Goal: Task Accomplishment & Management: Manage account settings

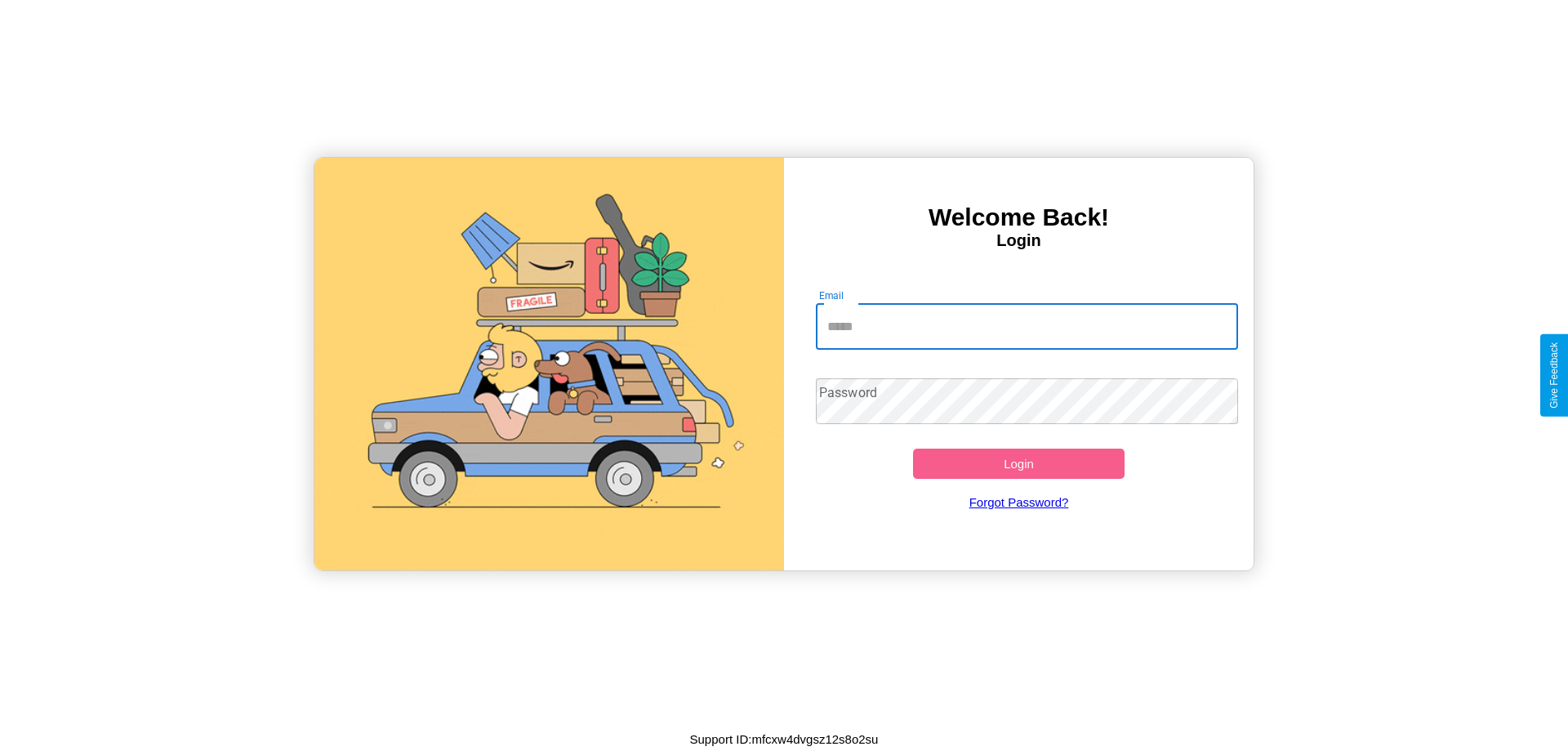
click at [1026, 326] on input "Email" at bounding box center [1027, 327] width 423 height 46
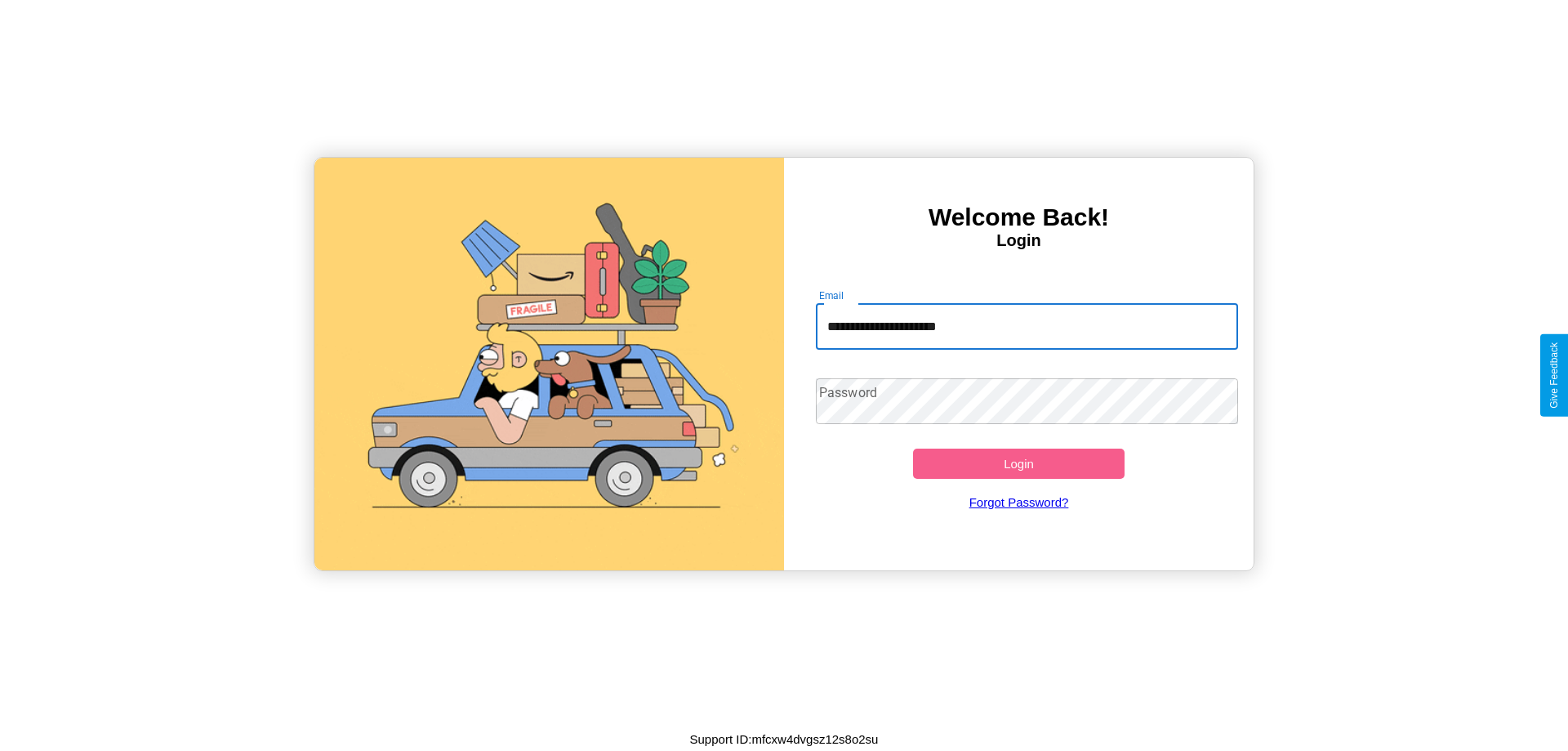
type input "**********"
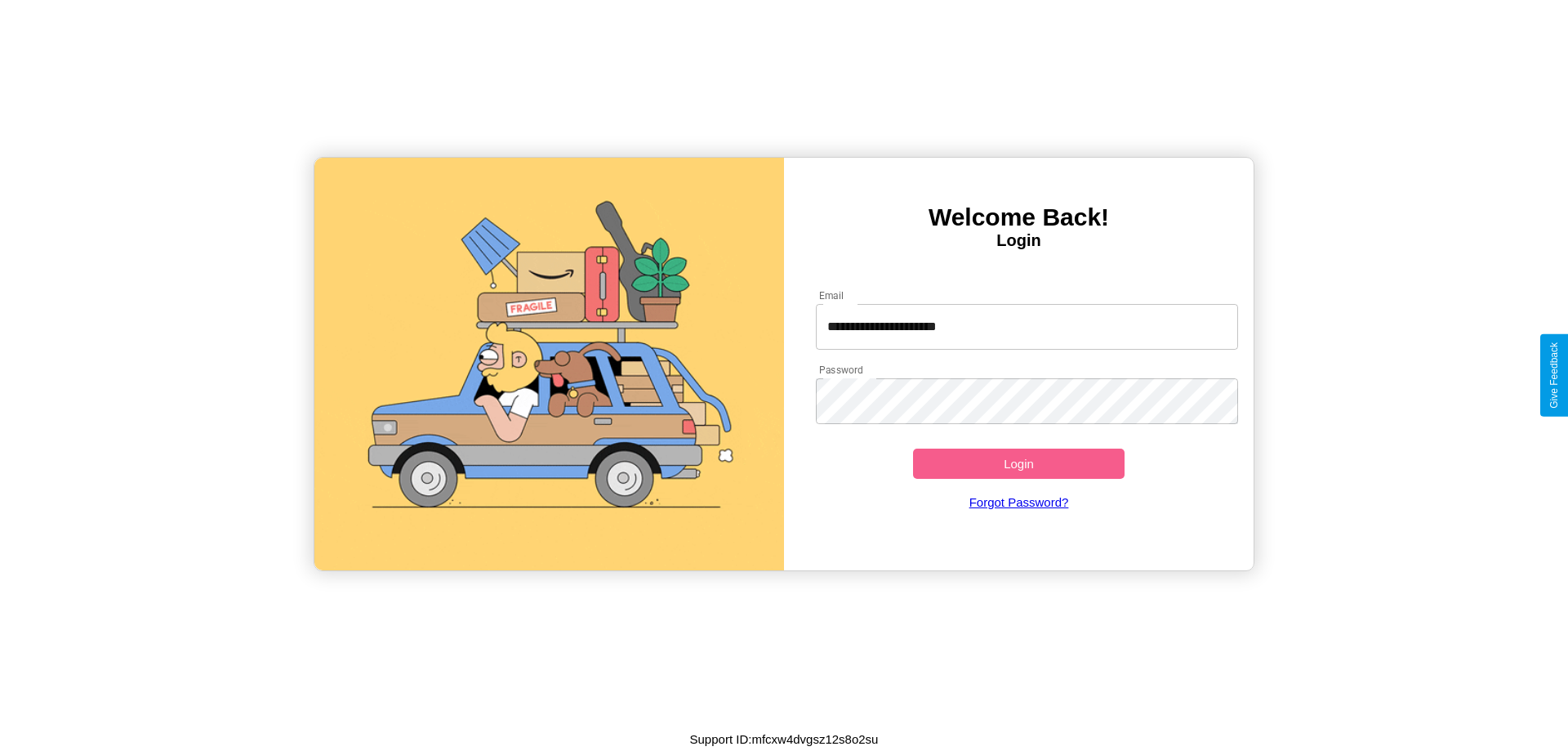
click at [1018, 463] on button "Login" at bounding box center [1019, 463] width 212 height 30
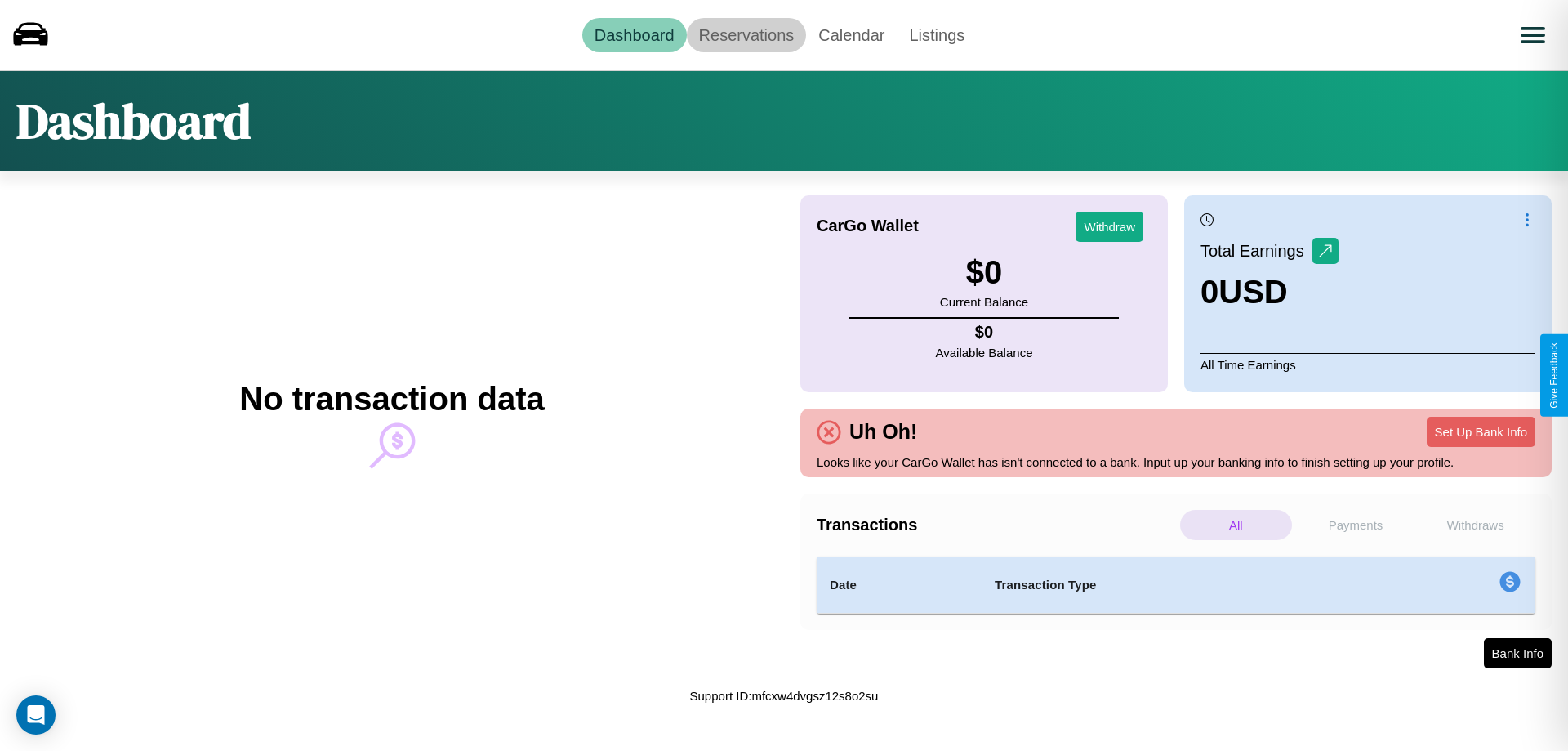
click at [746, 34] on link "Reservations" at bounding box center [747, 35] width 120 height 34
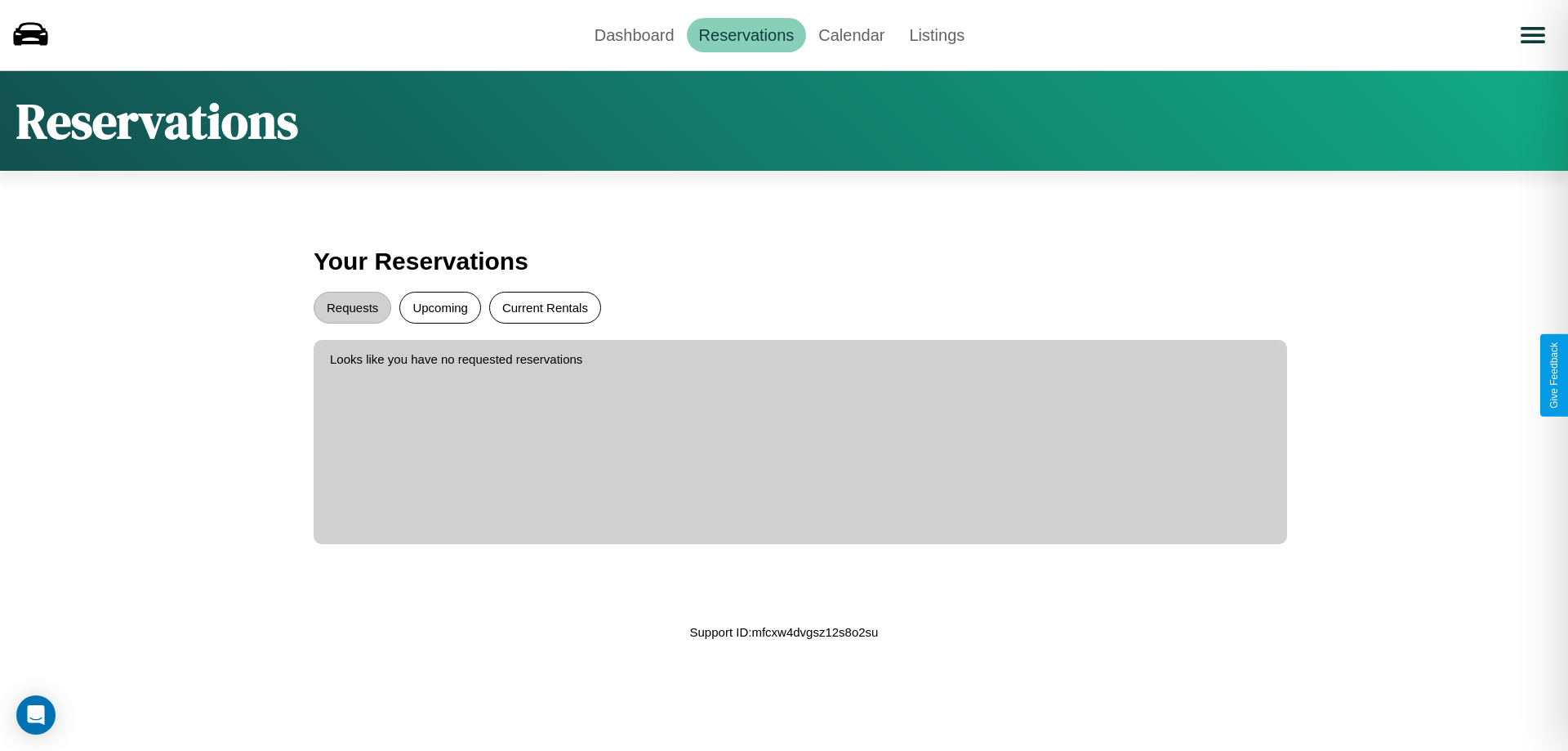
click at [545, 307] on button "Current Rentals" at bounding box center [545, 307] width 112 height 32
click at [352, 307] on button "Requests" at bounding box center [352, 307] width 78 height 32
click at [633, 34] on link "Dashboard" at bounding box center [634, 35] width 104 height 34
